Goal: Information Seeking & Learning: Check status

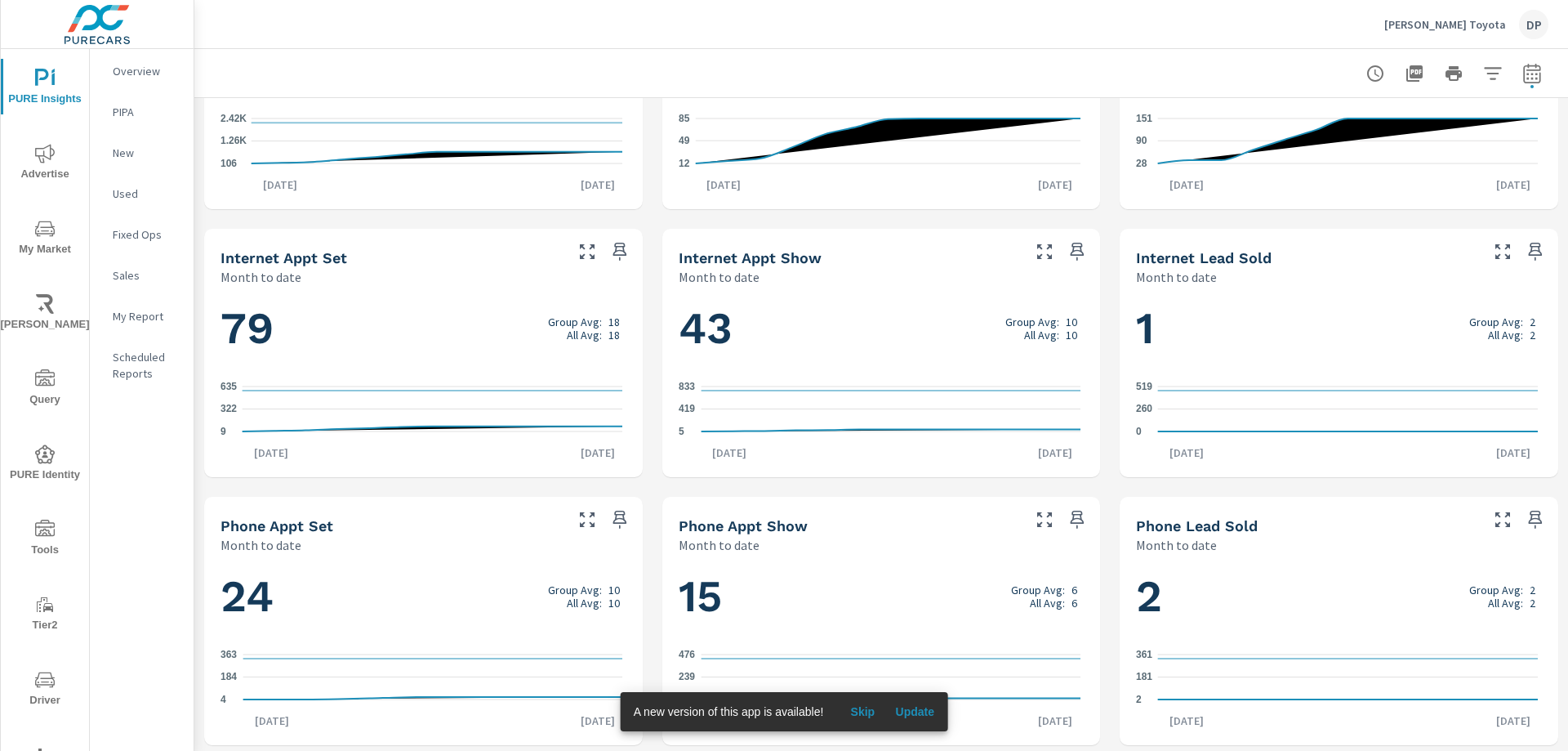
scroll to position [955, 0]
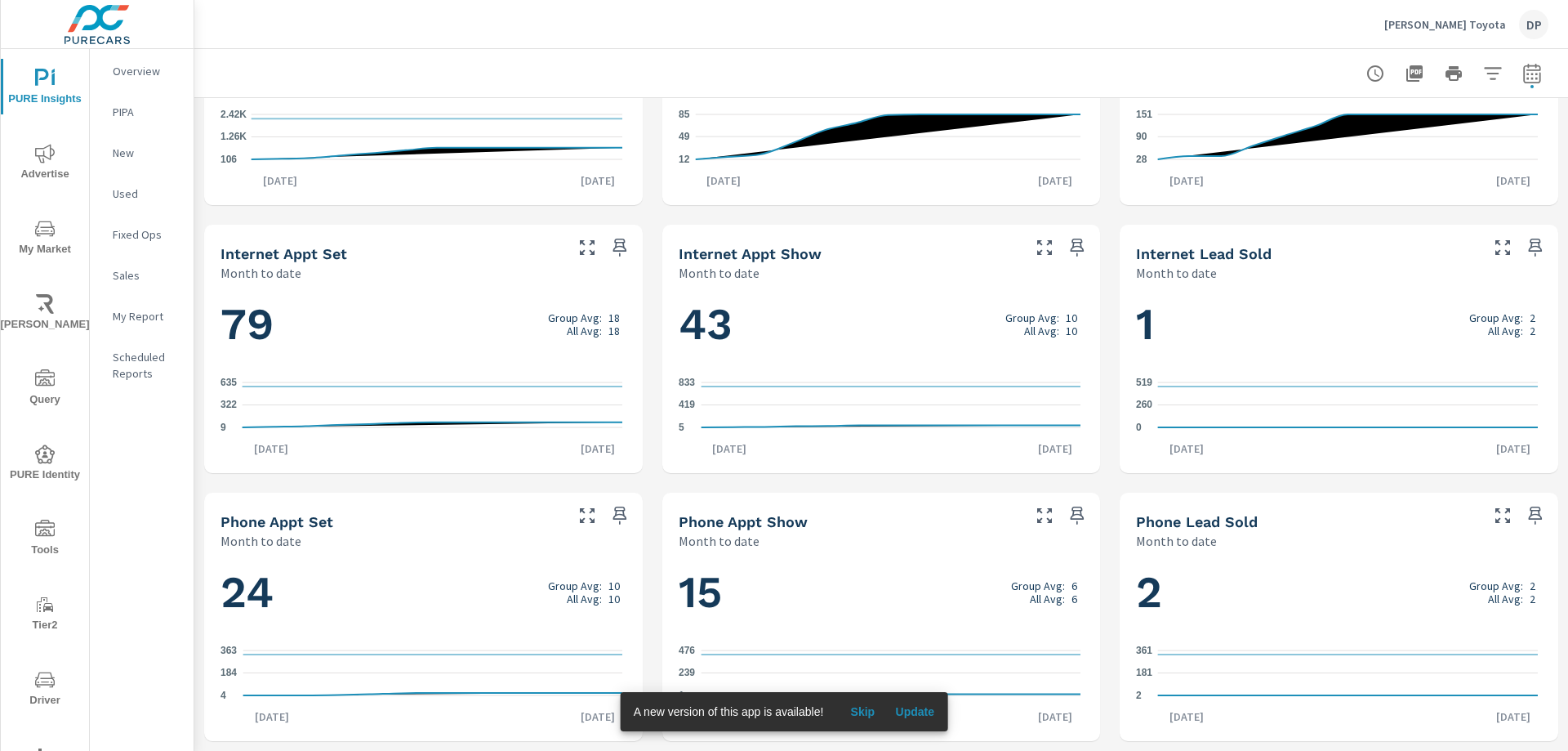
drag, startPoint x: 357, startPoint y: 256, endPoint x: 234, endPoint y: 252, distance: 123.1
click at [234, 252] on div "Internet Appt Set" at bounding box center [390, 253] width 340 height 19
drag, startPoint x: 221, startPoint y: 252, endPoint x: 265, endPoint y: 251, distance: 44.0
click at [265, 251] on h5 "Internet Appt Set" at bounding box center [283, 253] width 126 height 17
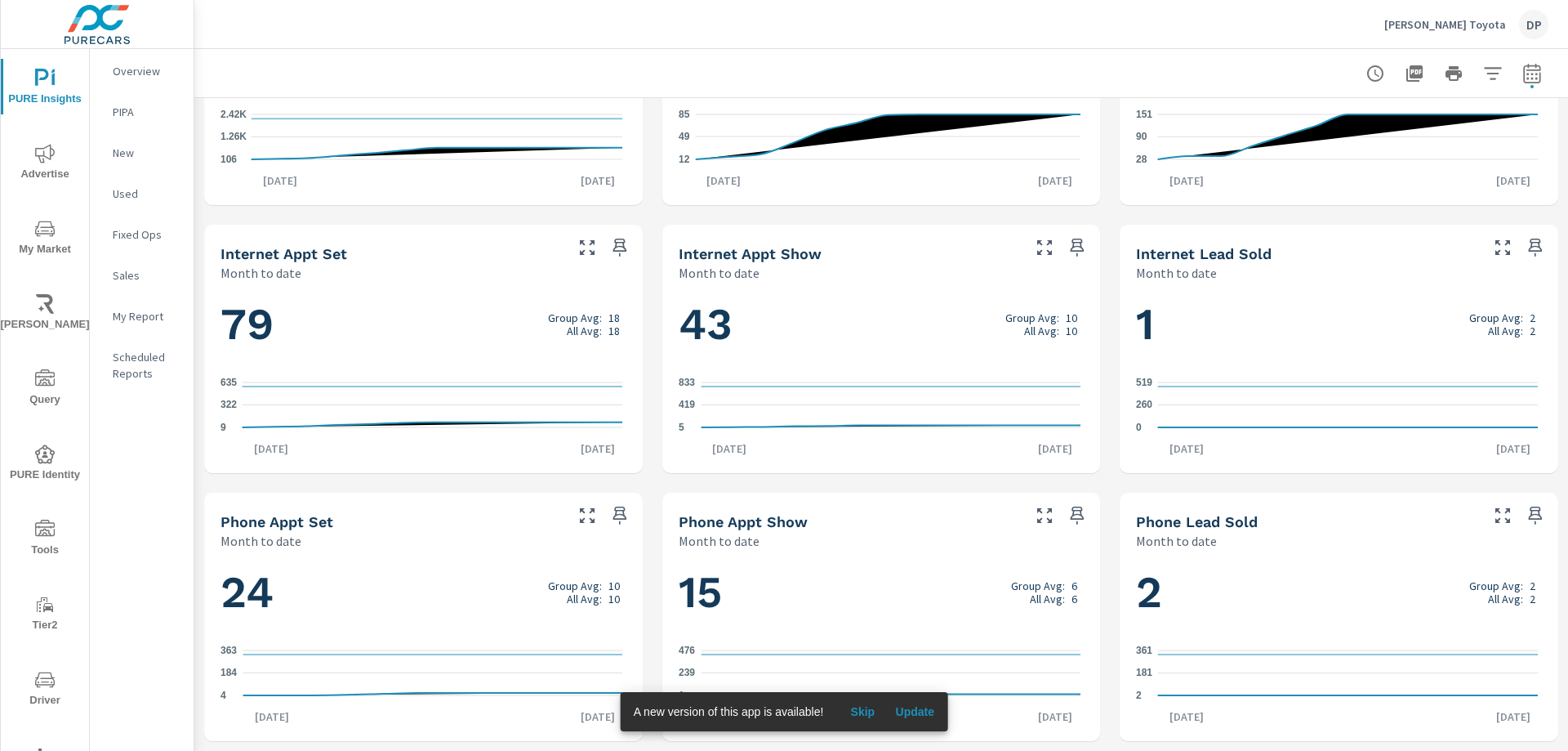
drag, startPoint x: 293, startPoint y: 260, endPoint x: 328, endPoint y: 251, distance: 36.1
click at [324, 252] on h5 "Internet Appt Set" at bounding box center [283, 253] width 126 height 17
drag, startPoint x: 330, startPoint y: 248, endPoint x: 313, endPoint y: 250, distance: 17.1
click at [318, 250] on h5 "Internet Appt Set" at bounding box center [283, 253] width 126 height 17
drag, startPoint x: 313, startPoint y: 250, endPoint x: 274, endPoint y: 255, distance: 39.3
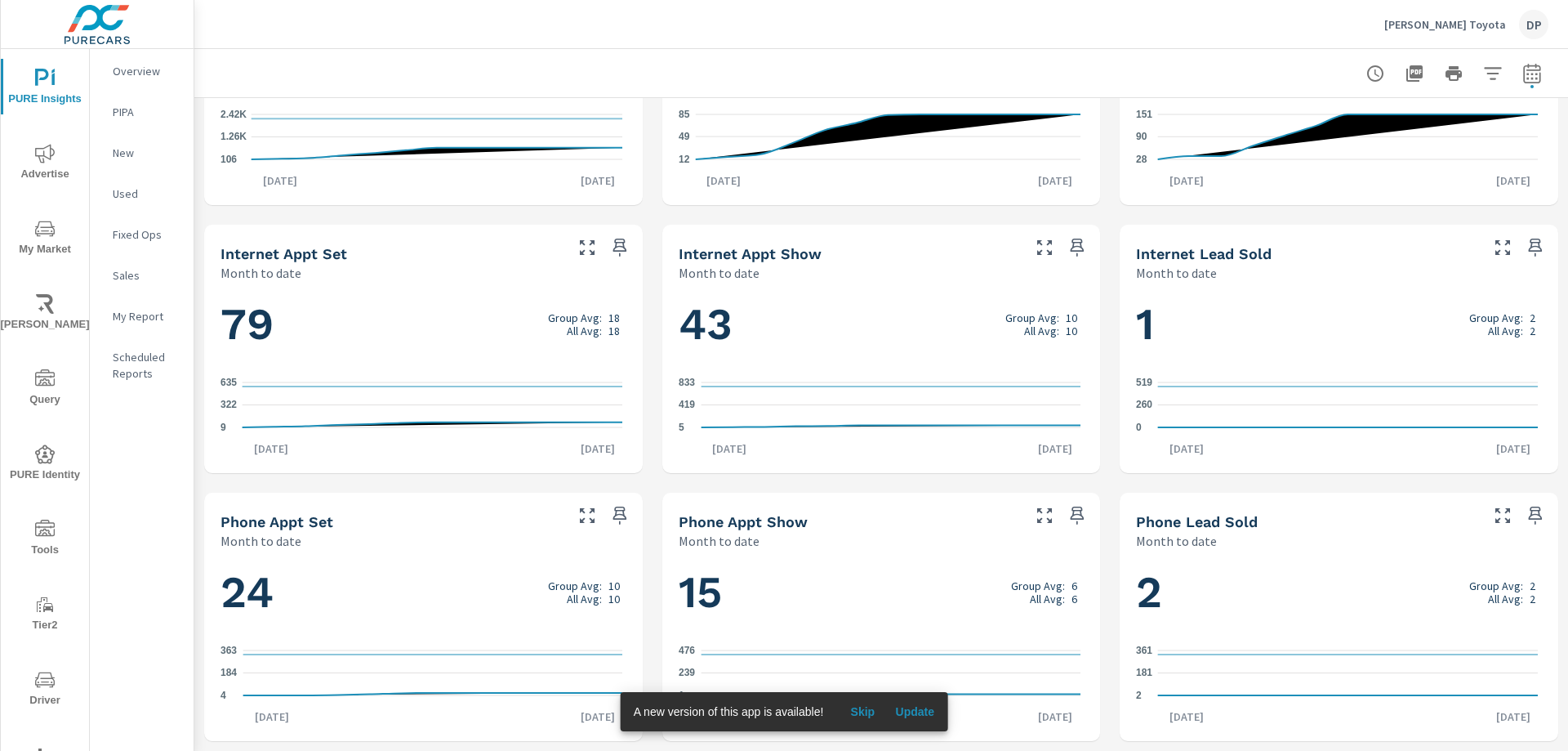
click at [282, 255] on h5 "Internet Appt Set" at bounding box center [283, 253] width 126 height 17
click at [272, 254] on h5 "Internet Appt Set" at bounding box center [283, 253] width 126 height 17
drag, startPoint x: 282, startPoint y: 260, endPoint x: 362, endPoint y: 260, distance: 80.0
click at [353, 262] on div "Internet Appt Set" at bounding box center [390, 253] width 340 height 19
click at [859, 705] on span "Skip" at bounding box center [862, 711] width 39 height 15
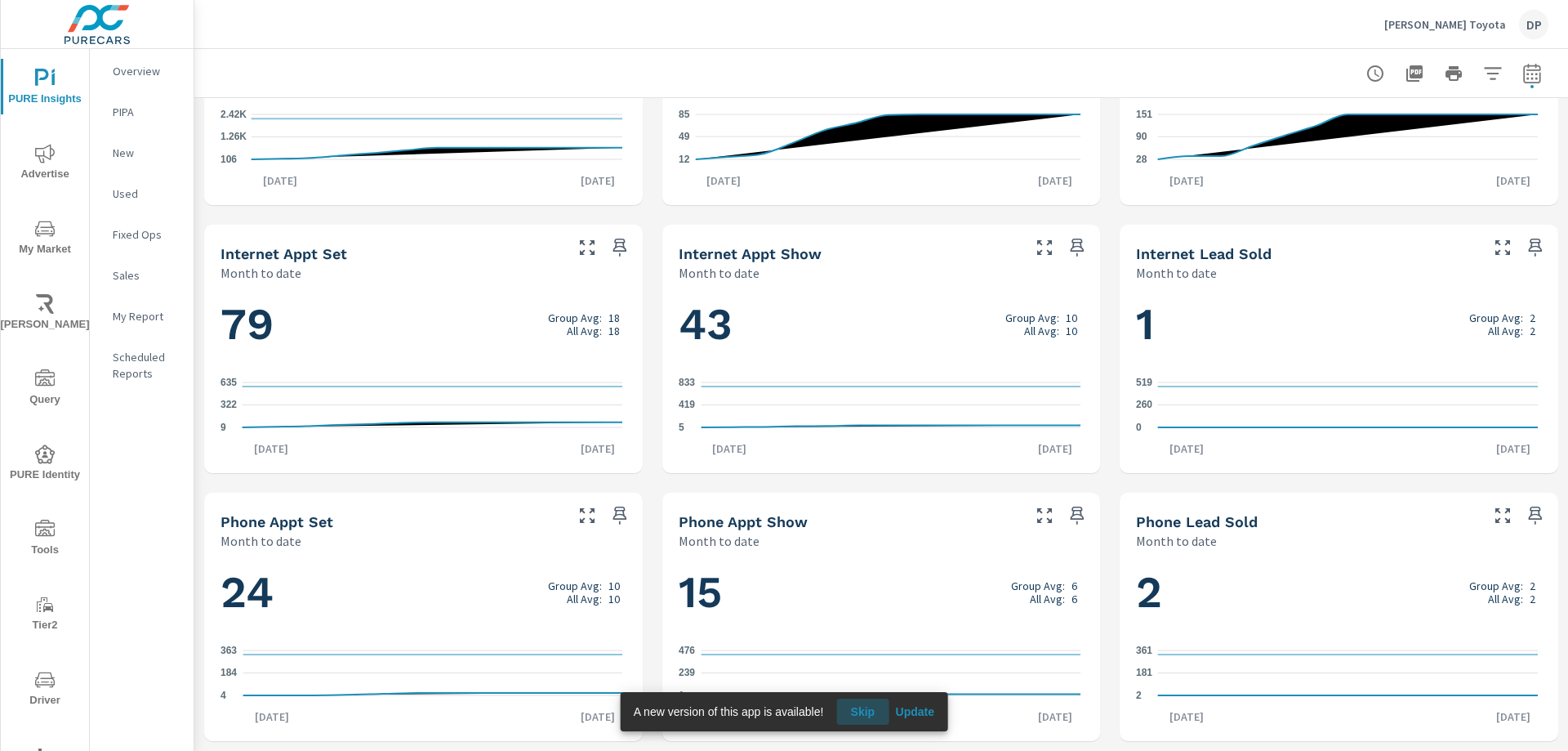
click at [861, 707] on span "Skip" at bounding box center [862, 711] width 39 height 15
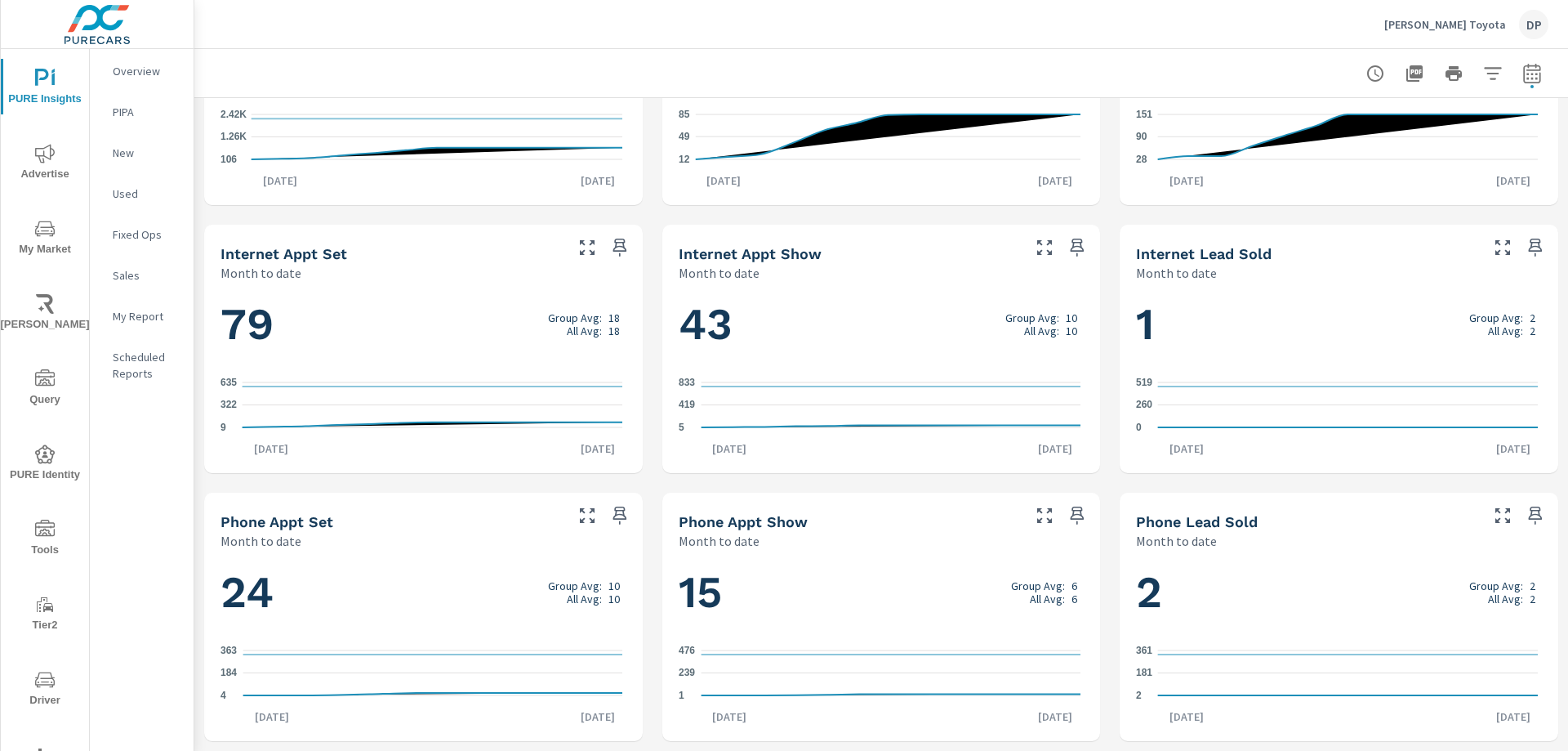
click at [863, 713] on button "Skip" at bounding box center [843, 711] width 39 height 15
click at [301, 271] on div "Month to date" at bounding box center [390, 273] width 340 height 20
drag, startPoint x: 300, startPoint y: 257, endPoint x: 224, endPoint y: 254, distance: 76.1
click at [224, 254] on h5 "Internet Appt Set" at bounding box center [283, 253] width 126 height 17
drag, startPoint x: 224, startPoint y: 254, endPoint x: 276, endPoint y: 277, distance: 56.9
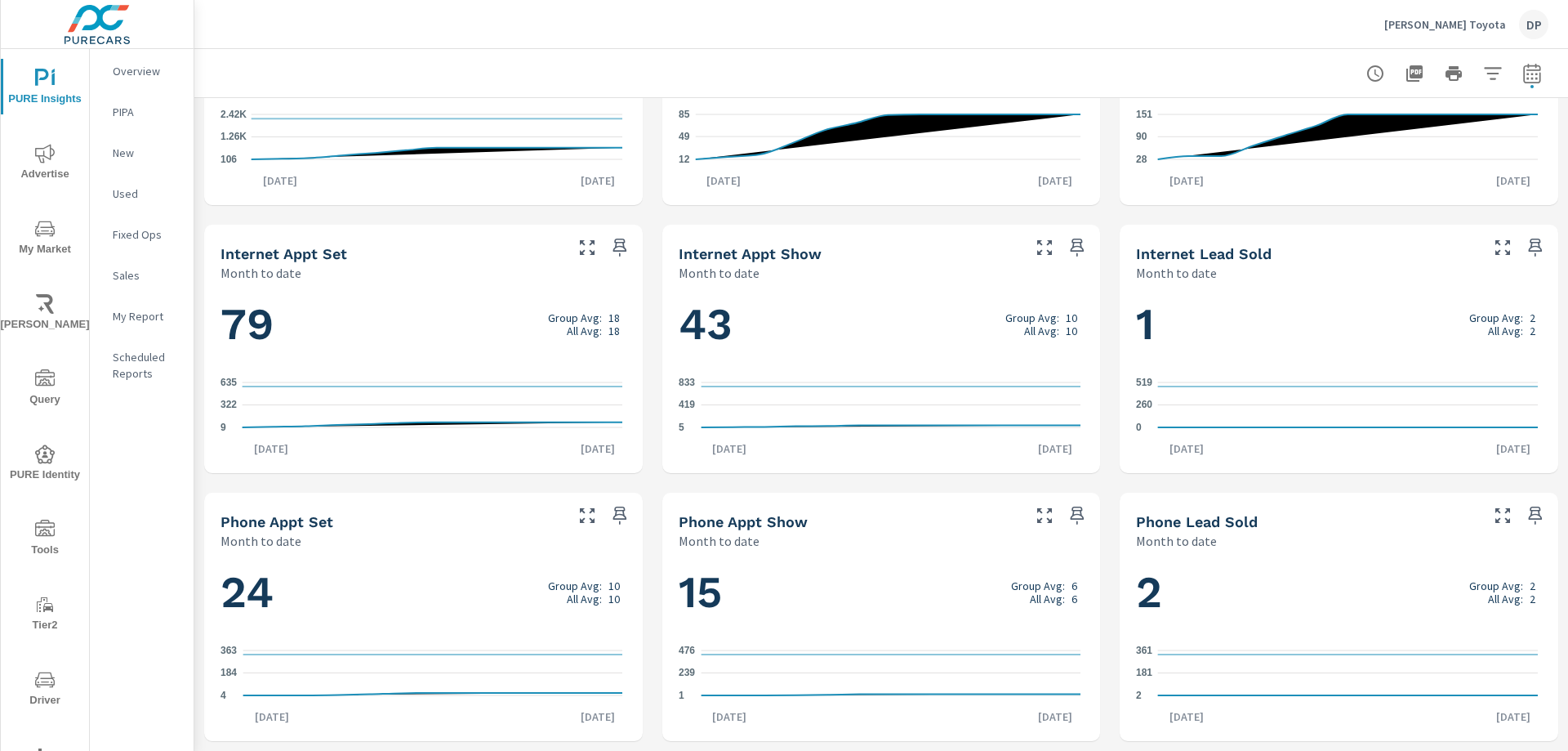
click at [273, 272] on div "Internet Appt Set Month to date" at bounding box center [386, 253] width 363 height 58
drag, startPoint x: 281, startPoint y: 281, endPoint x: 238, endPoint y: 248, distance: 54.2
click at [229, 255] on div "Internet Appt Set Month to date" at bounding box center [386, 253] width 363 height 58
drag, startPoint x: 238, startPoint y: 248, endPoint x: 222, endPoint y: 240, distance: 17.9
click at [208, 232] on div "Internet Appt Set Month to date" at bounding box center [386, 253] width 363 height 58
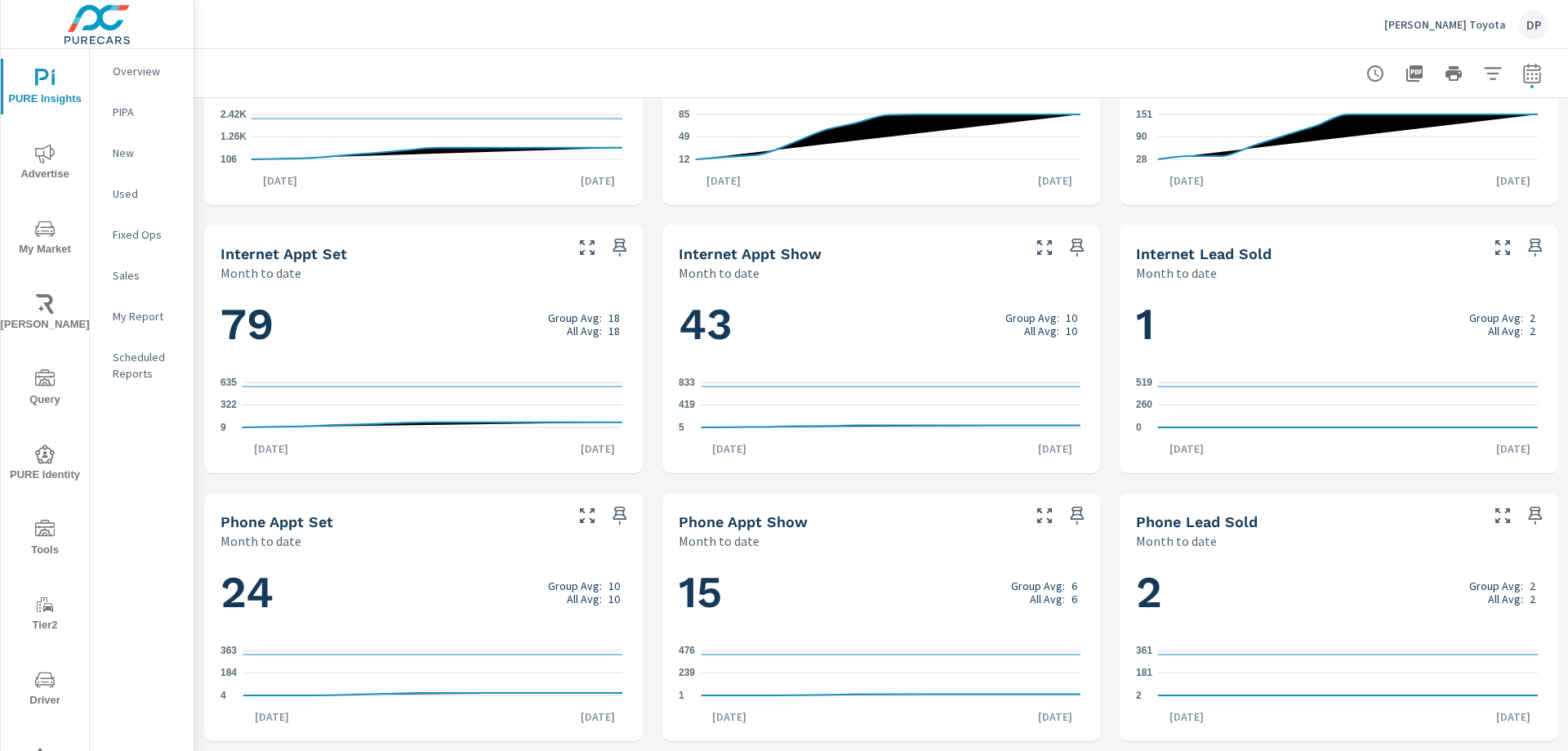
drag, startPoint x: 223, startPoint y: 253, endPoint x: 753, endPoint y: 85, distance: 556.0
click at [386, 243] on div "Internet Appt Set Month to date" at bounding box center [386, 253] width 363 height 58
drag, startPoint x: 251, startPoint y: 249, endPoint x: 236, endPoint y: 267, distance: 23.4
click at [260, 252] on h5 "Internet Appt Set" at bounding box center [283, 253] width 126 height 17
drag, startPoint x: 225, startPoint y: 271, endPoint x: 235, endPoint y: 254, distance: 19.7
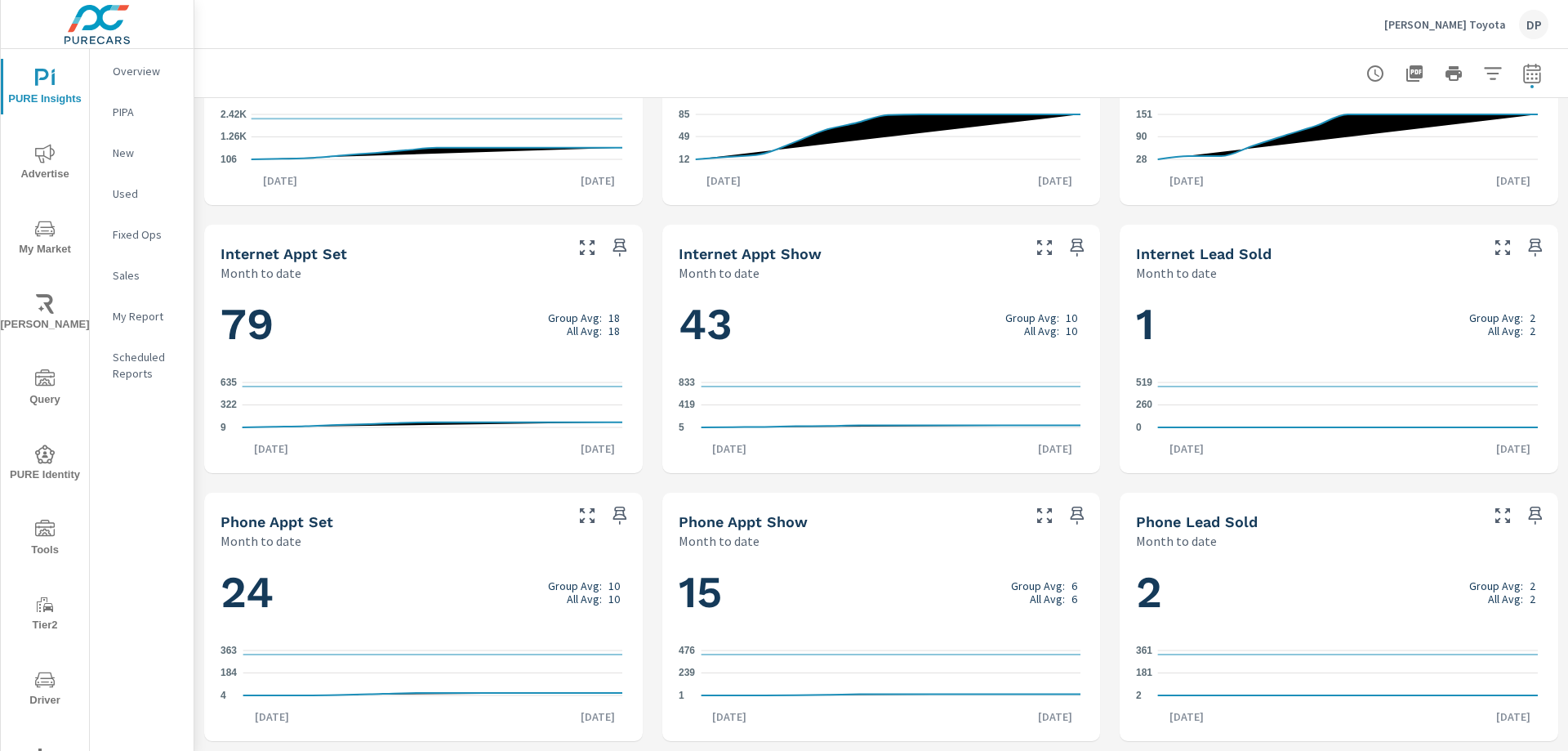
click at [225, 272] on p "Month to date" at bounding box center [261, 273] width 81 height 20
click at [419, 677] on icon "4 184 363" at bounding box center [421, 673] width 402 height 71
click at [458, 390] on icon "9 322 635" at bounding box center [421, 405] width 402 height 71
click at [478, 655] on icon "4 184 363" at bounding box center [421, 673] width 402 height 71
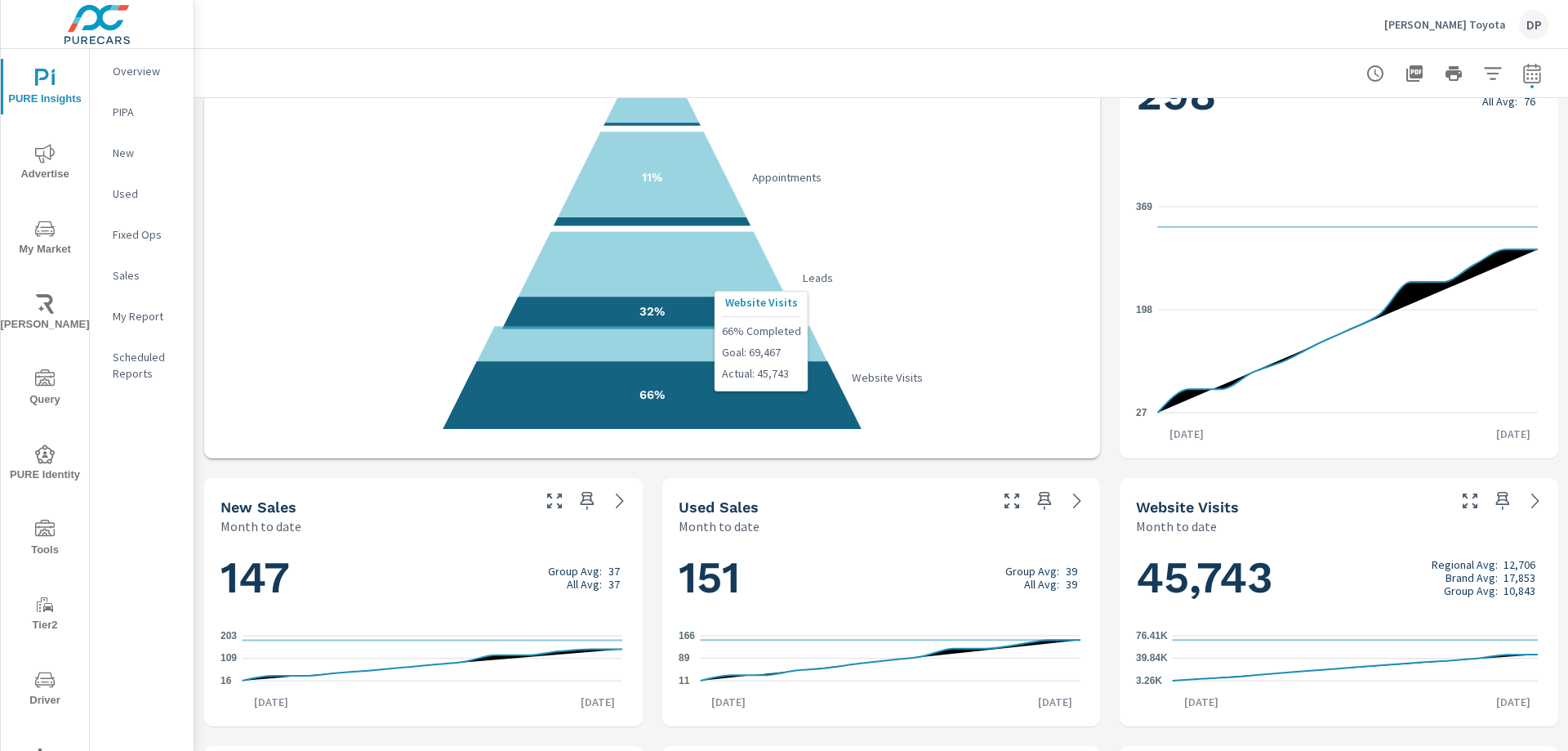
scroll to position [0, 0]
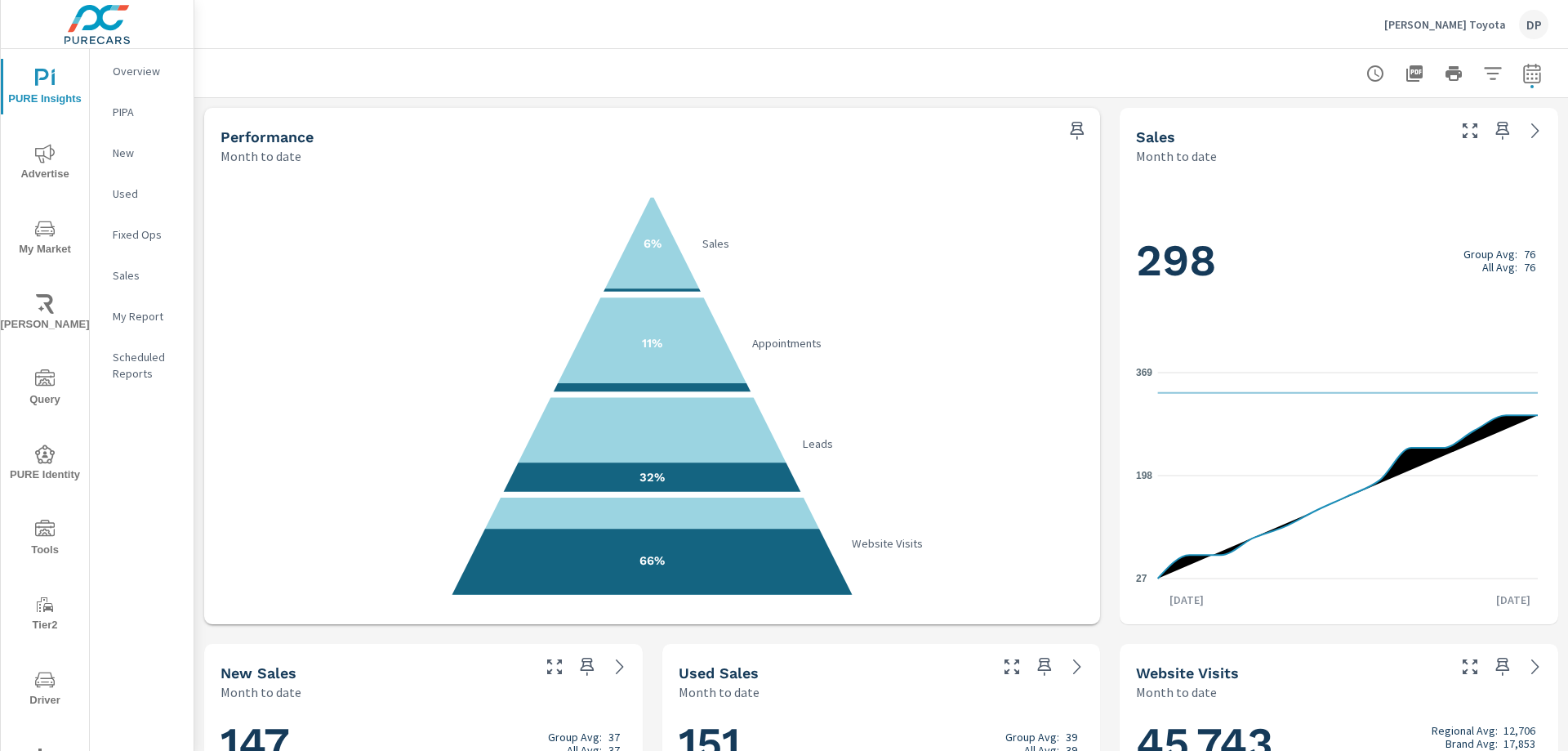
click at [1524, 83] on icon "button" at bounding box center [1532, 73] width 17 height 20
select select "Month to date"
